Goal: Task Accomplishment & Management: Manage account settings

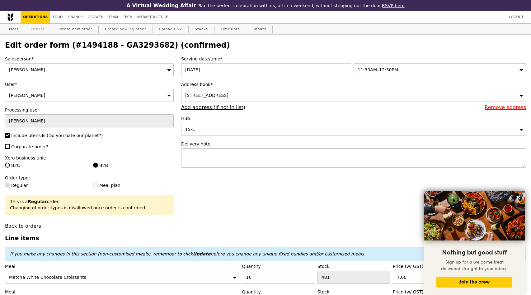
click at [43, 30] on link "Orders" at bounding box center [38, 29] width 18 height 11
select select "100"
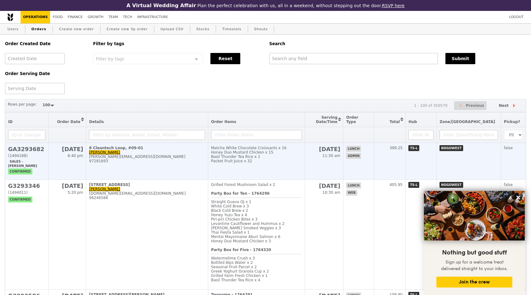
click at [137, 159] on div "[PERSON_NAME][EMAIL_ADDRESS][DOMAIN_NAME]" at bounding box center [147, 156] width 116 height 4
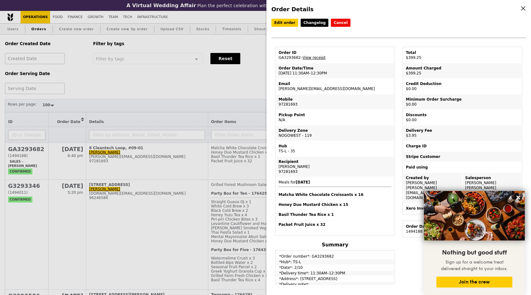
click at [286, 56] on td "Order ID GA3293682 – View receipt" at bounding box center [335, 55] width 118 height 15
click at [290, 57] on td "Order ID GA3293682 – View receipt" at bounding box center [335, 55] width 118 height 15
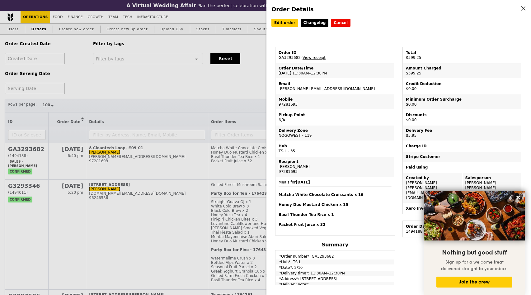
copy td "GA3293682"
click at [328, 57] on td "Order ID GA3293682 – View receipt" at bounding box center [335, 55] width 118 height 15
click at [315, 57] on link "View receipt" at bounding box center [313, 57] width 23 height 4
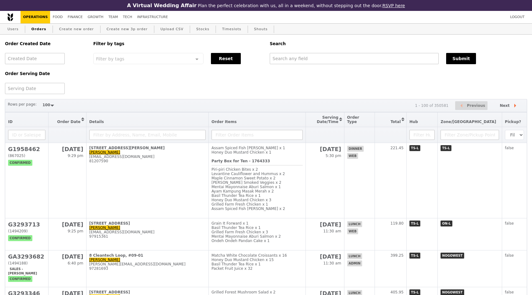
select select "100"
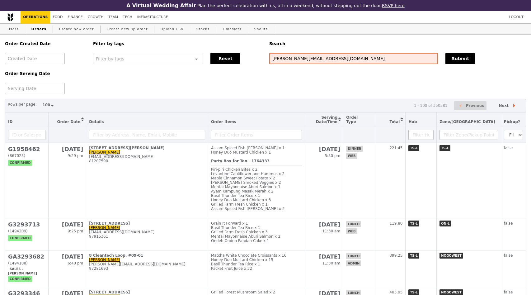
type input "adeline-sh.tan@se.com"
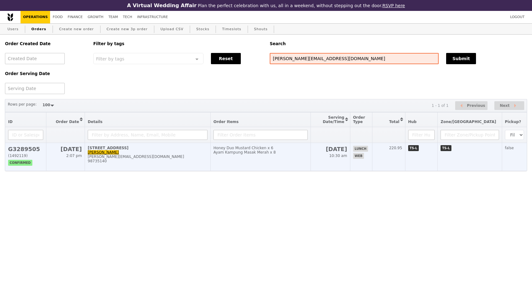
click at [139, 159] on div "adeline-sh.tan@se.com" at bounding box center [148, 156] width 120 height 4
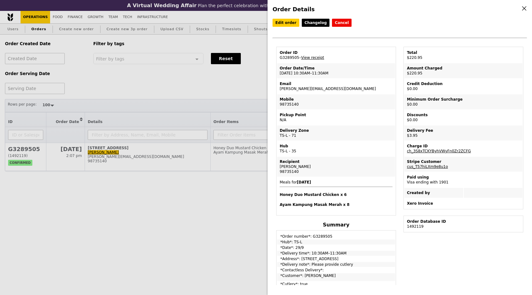
click at [526, 10] on icon at bounding box center [524, 9] width 6 height 6
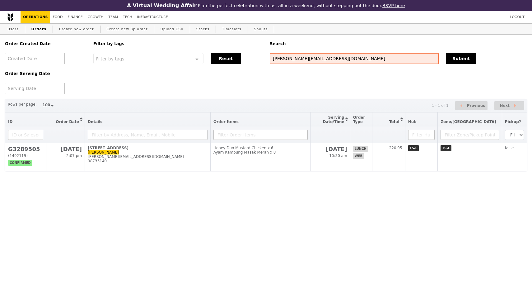
select select "100"
click at [239, 193] on html "A Virtual Wedding Affair Plan the perfect celebration with us, all in a weekend…" at bounding box center [266, 98] width 532 height 196
click at [254, 196] on html "A Virtual Wedding Affair Plan the perfect celebration with us, all in a weekend…" at bounding box center [266, 98] width 532 height 196
